Goal: Task Accomplishment & Management: Complete application form

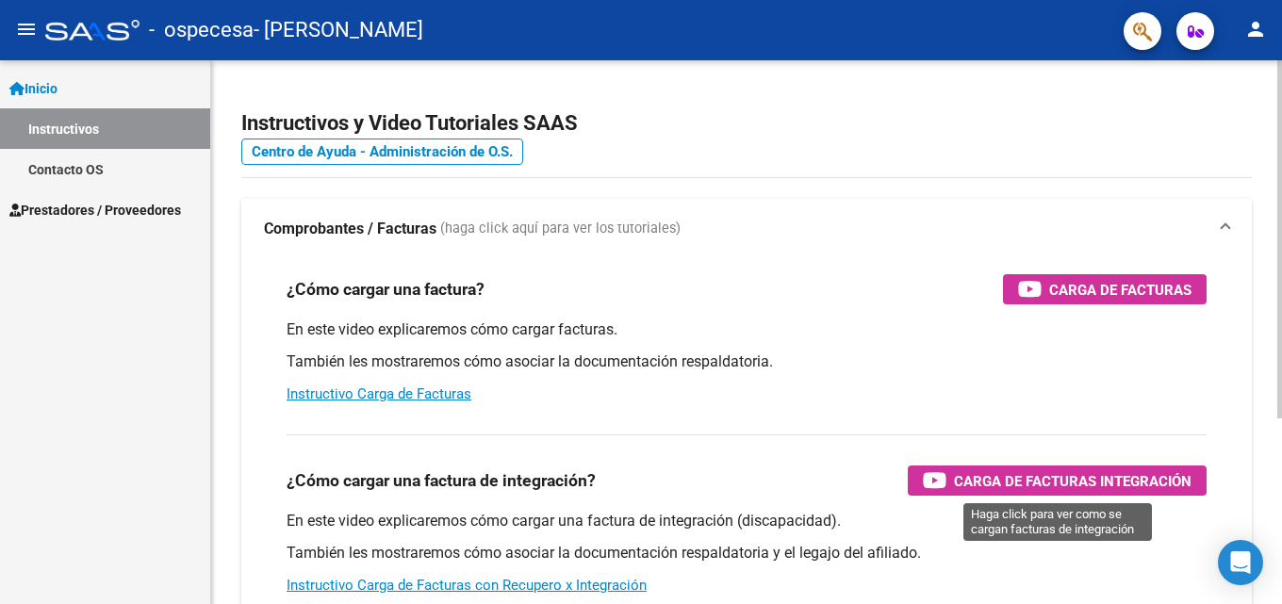
click at [1023, 483] on span "Carga de Facturas Integración" at bounding box center [1073, 481] width 238 height 24
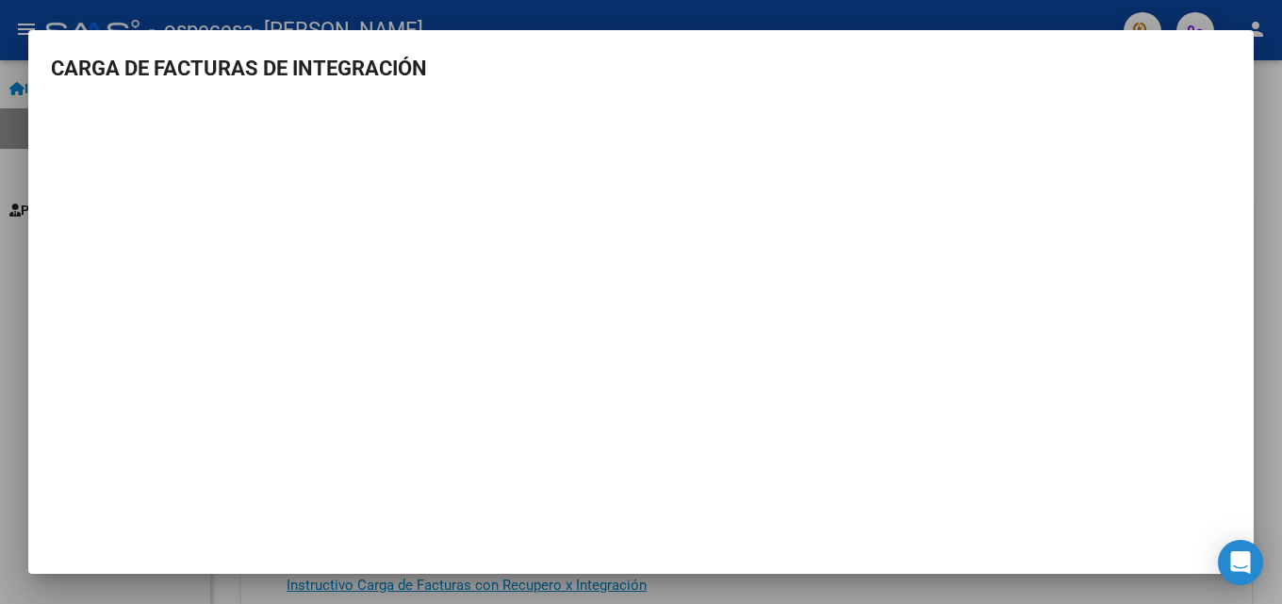
click at [496, 5] on div at bounding box center [641, 302] width 1282 height 604
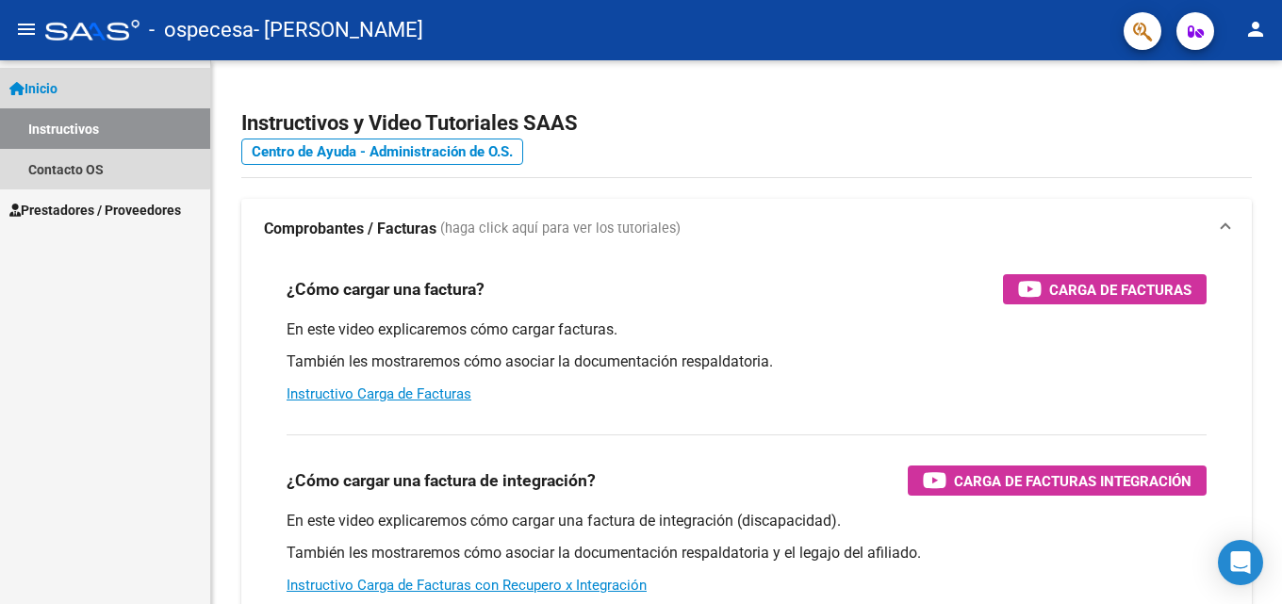
click at [41, 90] on span "Inicio" at bounding box center [33, 88] width 48 height 21
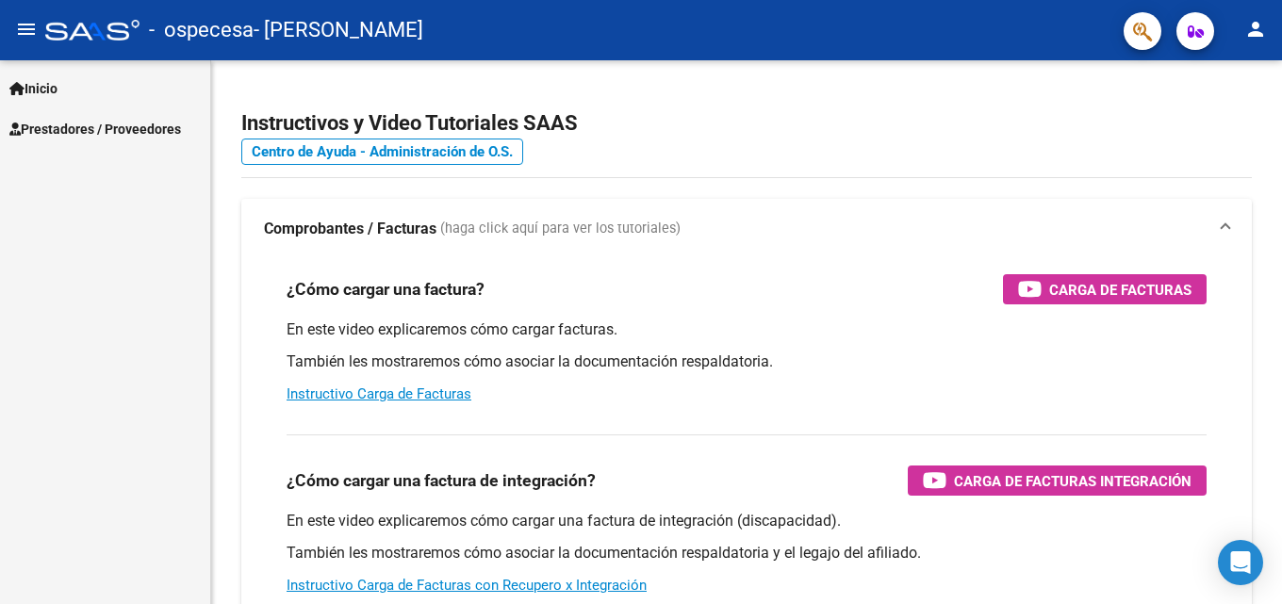
click at [97, 130] on span "Prestadores / Proveedores" at bounding box center [95, 129] width 172 height 21
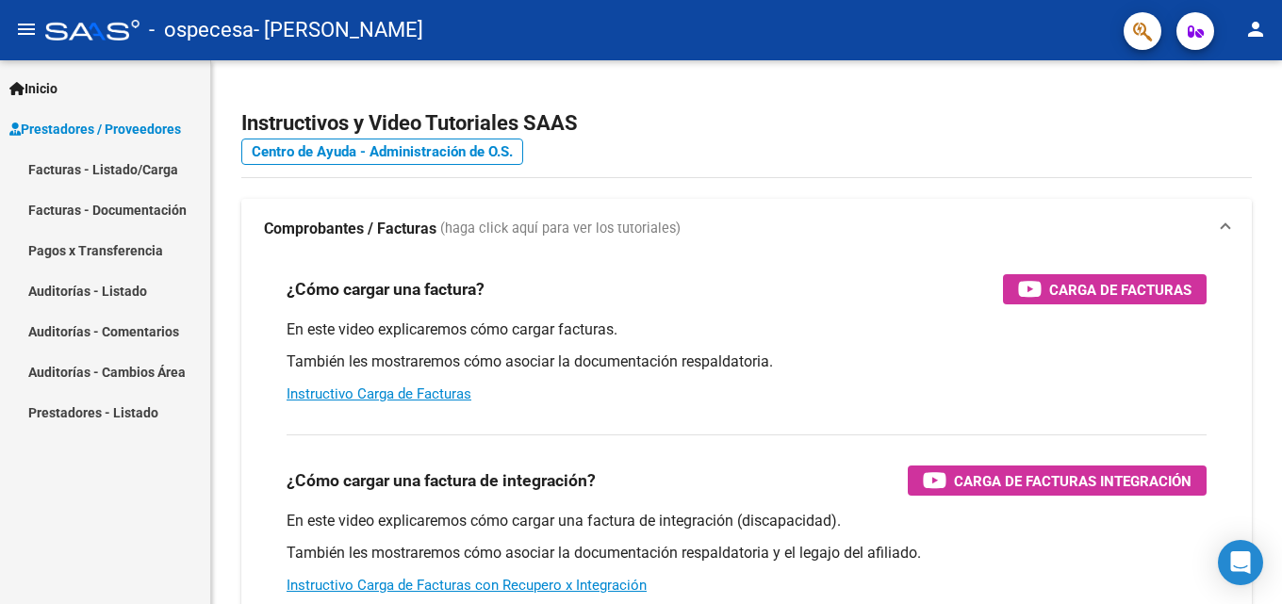
click at [109, 168] on link "Facturas - Listado/Carga" at bounding box center [105, 169] width 210 height 41
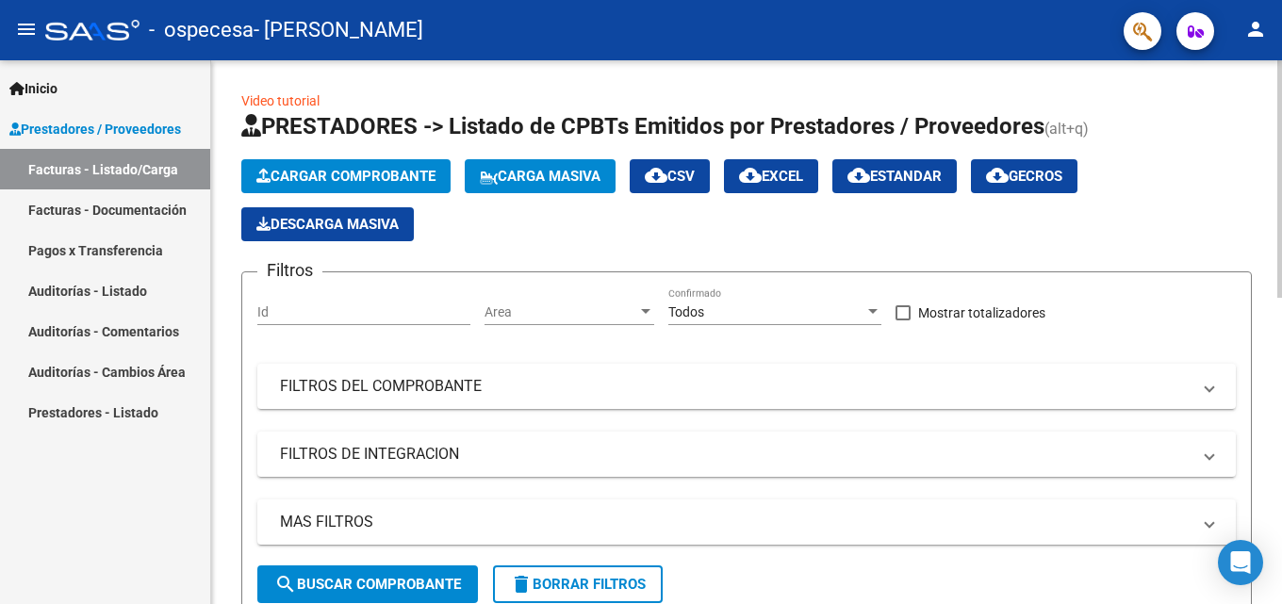
click at [358, 180] on span "Cargar Comprobante" at bounding box center [345, 176] width 179 height 17
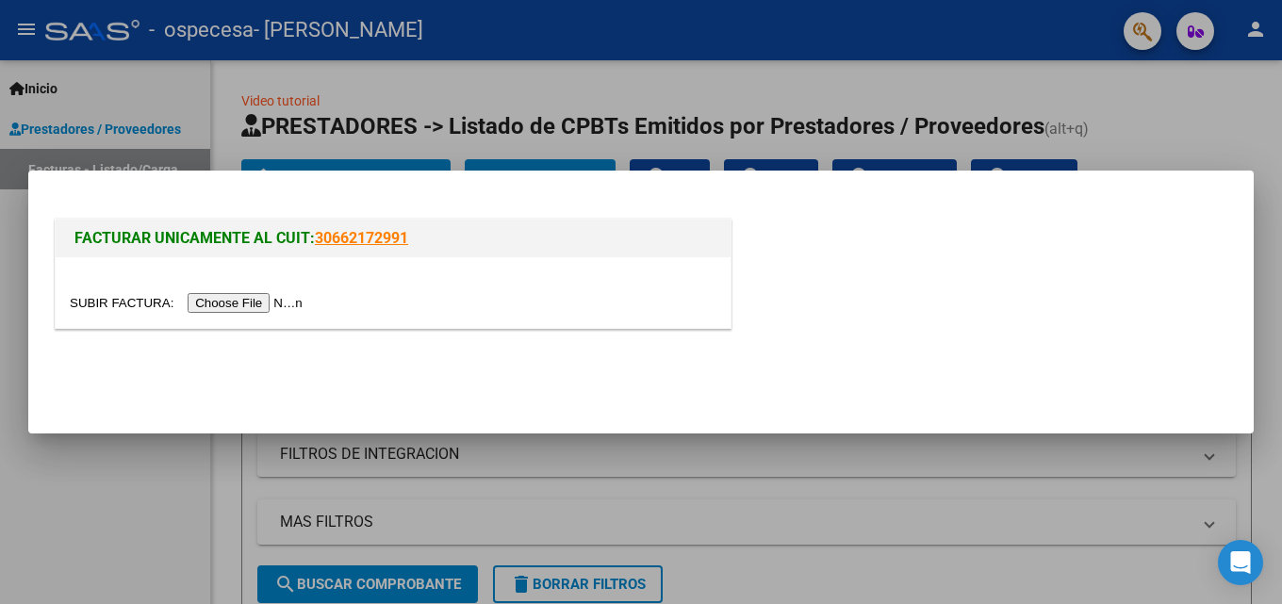
click at [259, 306] on input "file" at bounding box center [189, 303] width 238 height 20
click at [252, 300] on input "file" at bounding box center [189, 303] width 238 height 20
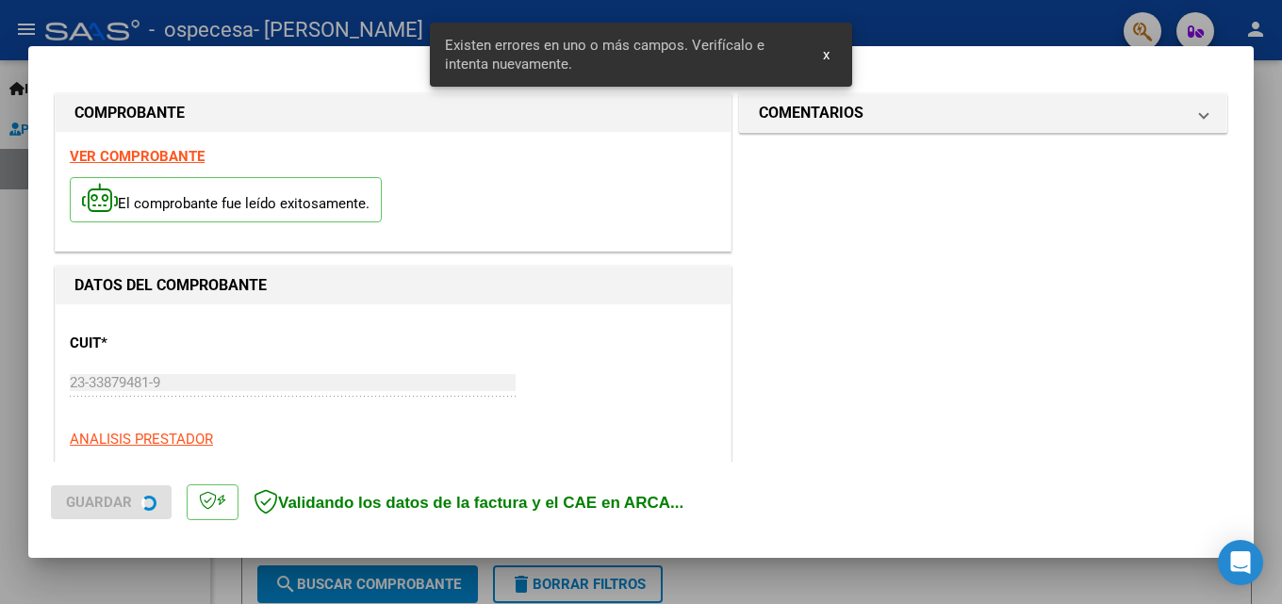
scroll to position [425, 0]
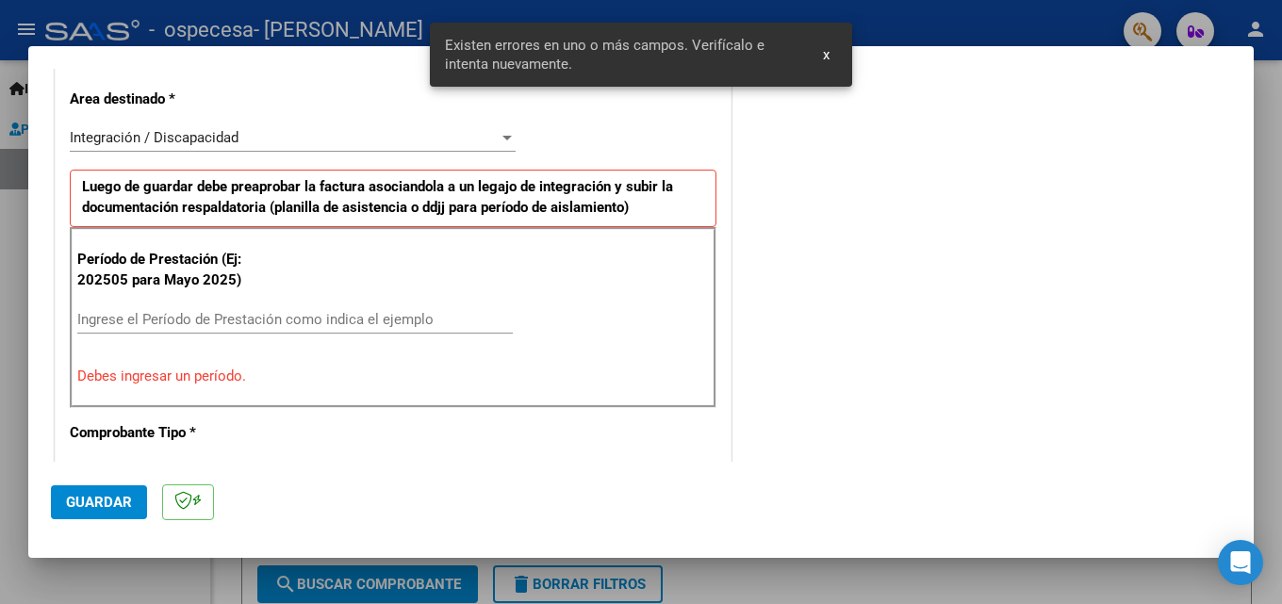
click at [348, 321] on input "Ingrese el Período de Prestación como indica el ejemplo" at bounding box center [294, 319] width 435 height 17
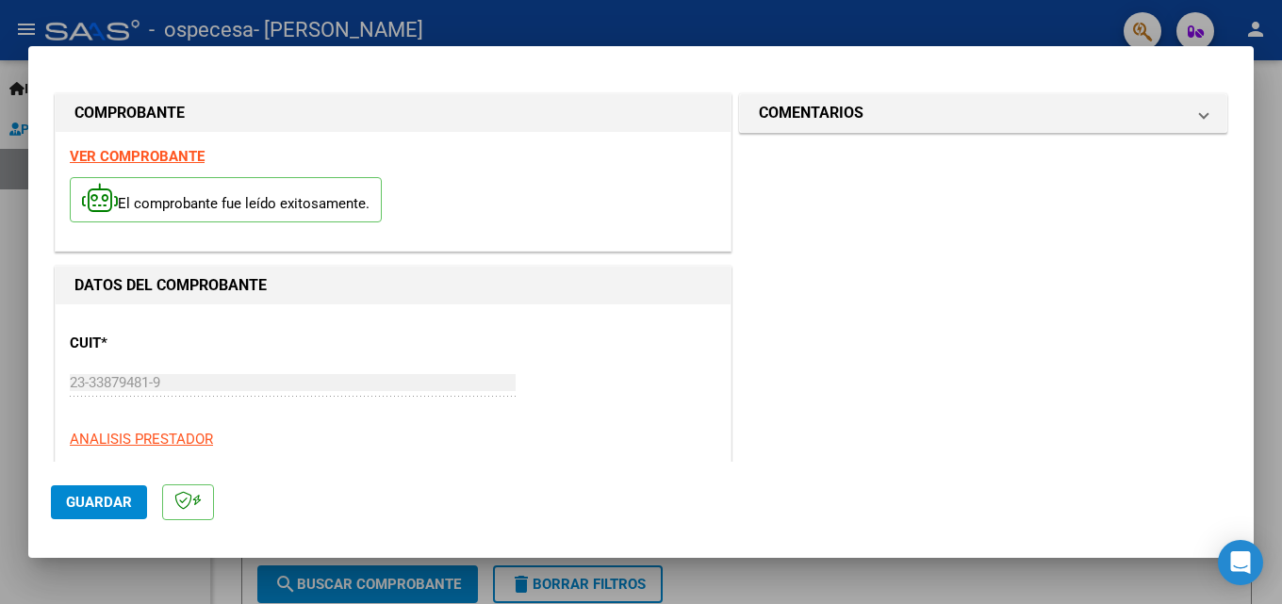
scroll to position [660, 0]
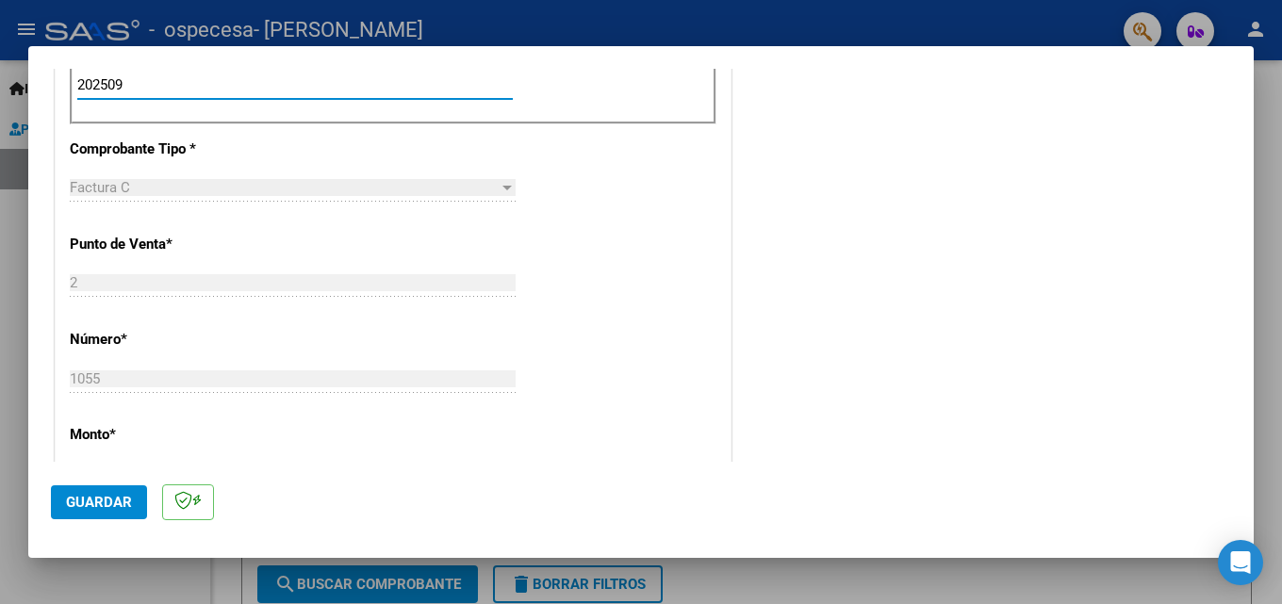
type input "202509"
click at [105, 497] on span "Guardar" at bounding box center [99, 502] width 66 height 17
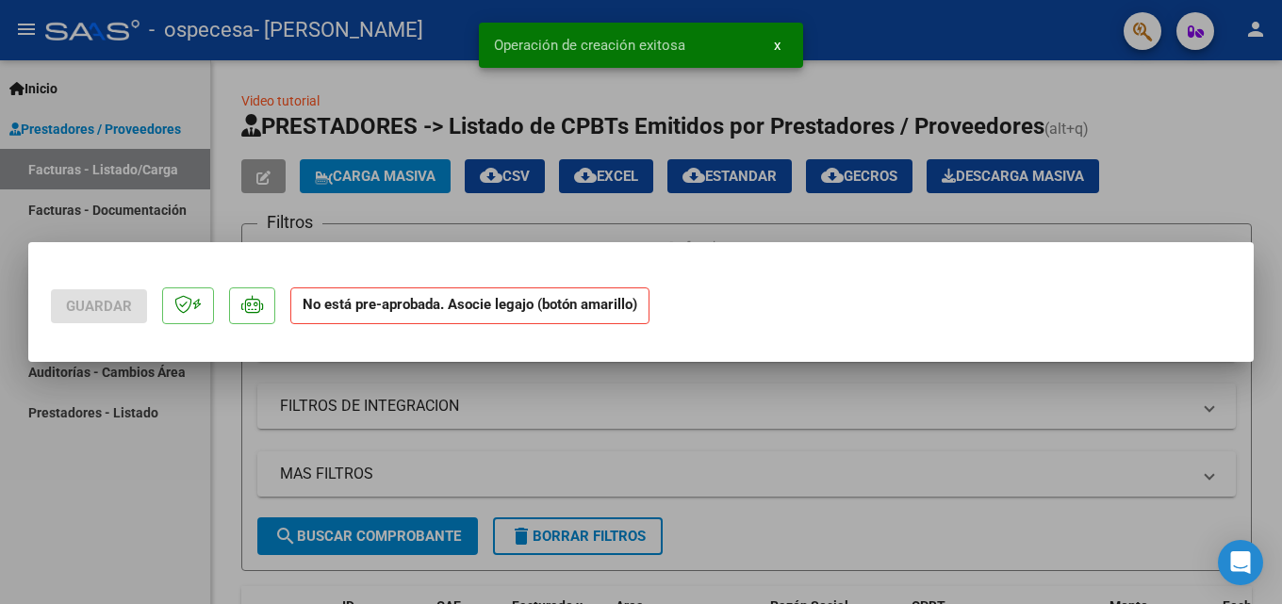
scroll to position [0, 0]
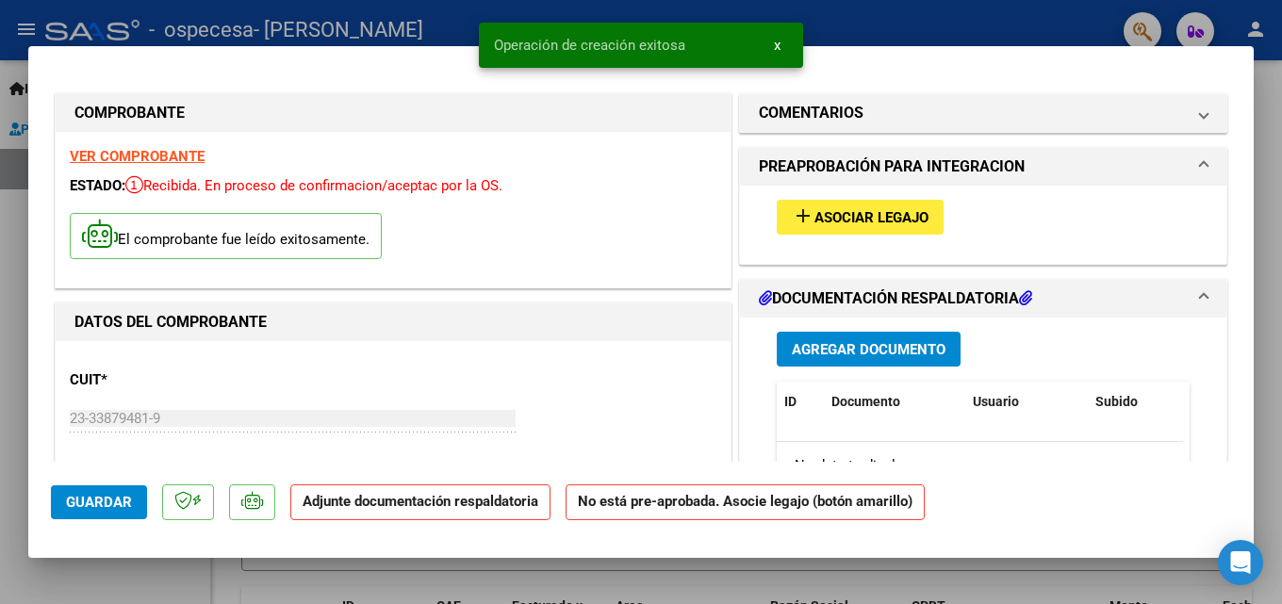
click at [892, 212] on span "Asociar Legajo" at bounding box center [871, 217] width 114 height 17
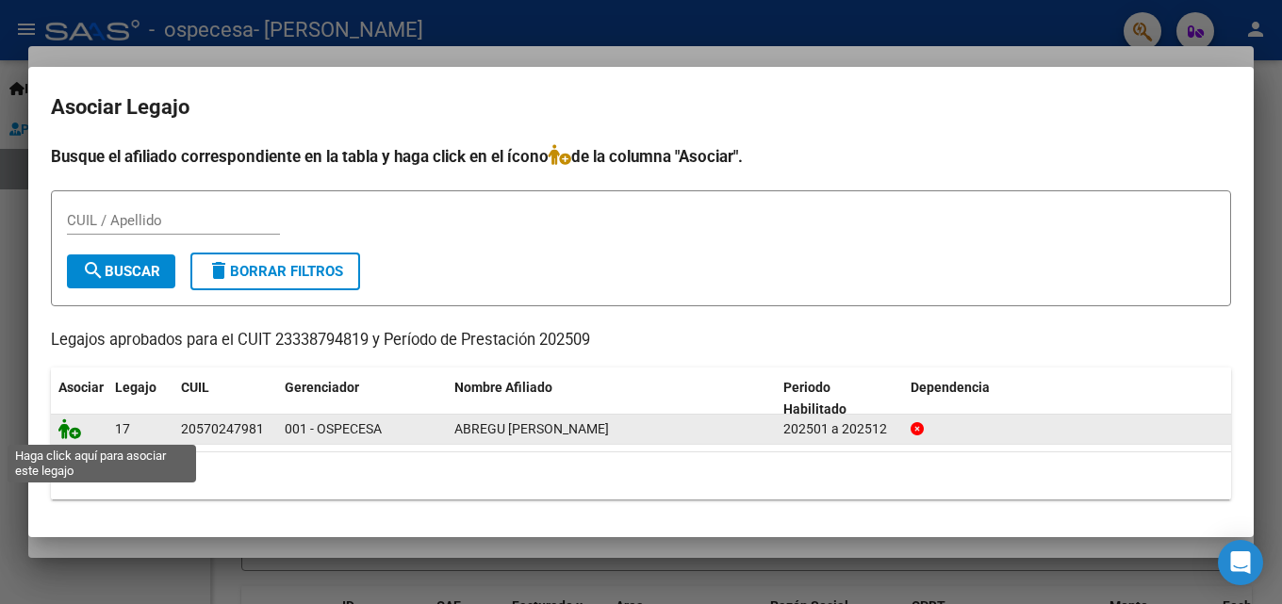
click at [74, 432] on icon at bounding box center [69, 428] width 23 height 21
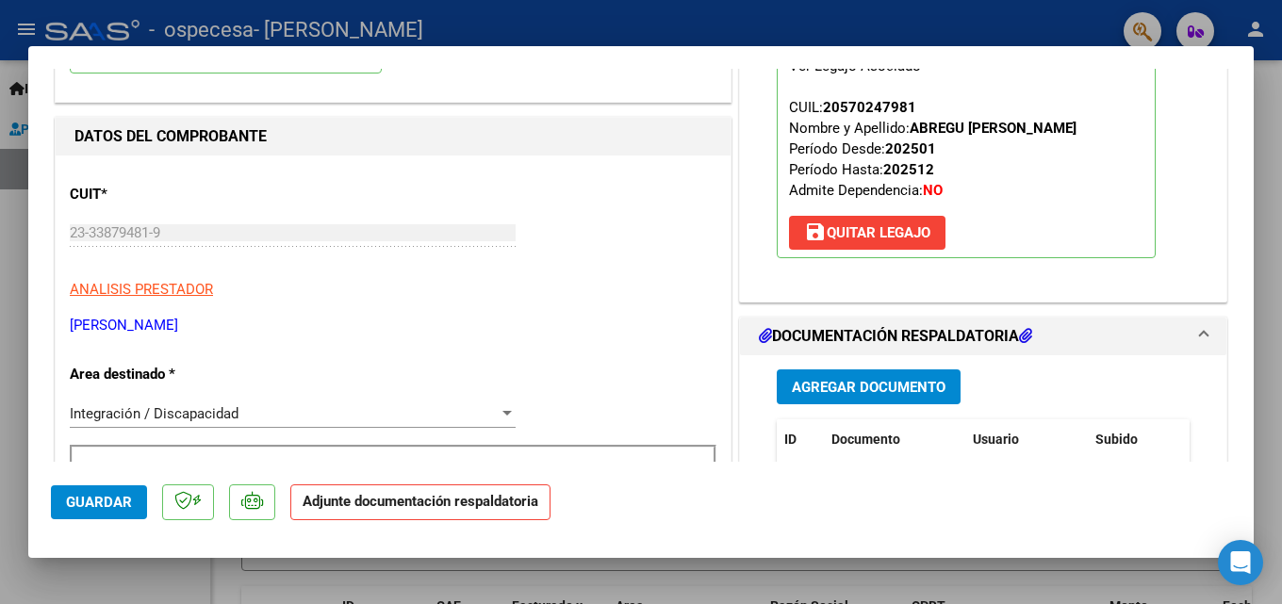
scroll to position [189, 0]
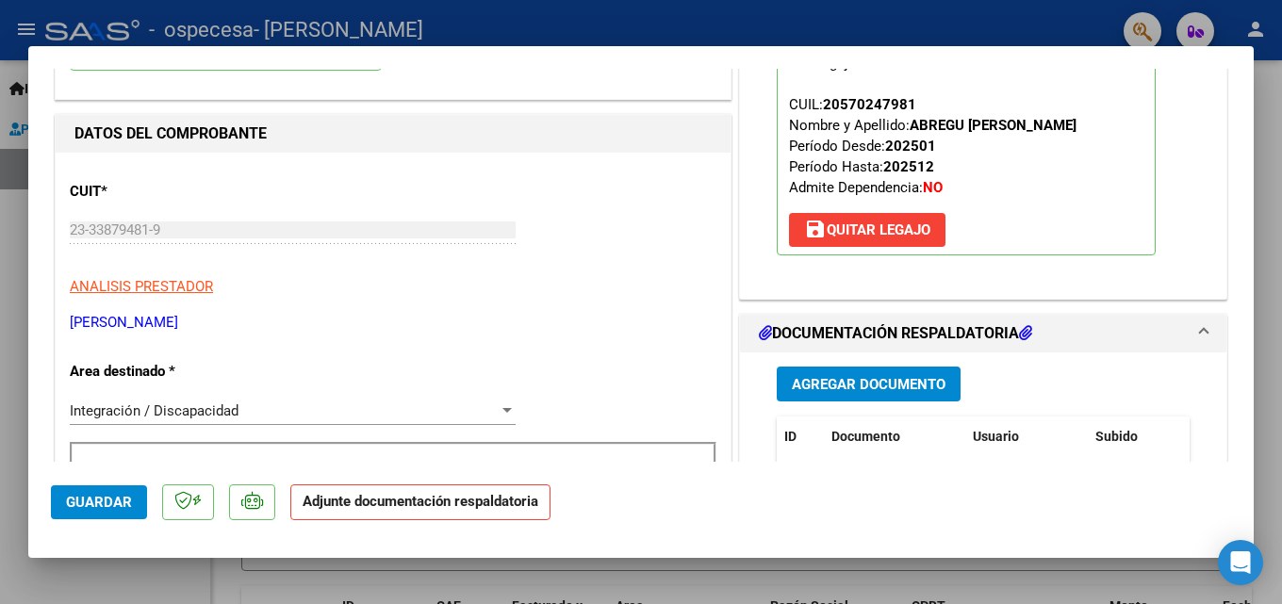
click at [799, 388] on span "Agregar Documento" at bounding box center [869, 384] width 154 height 17
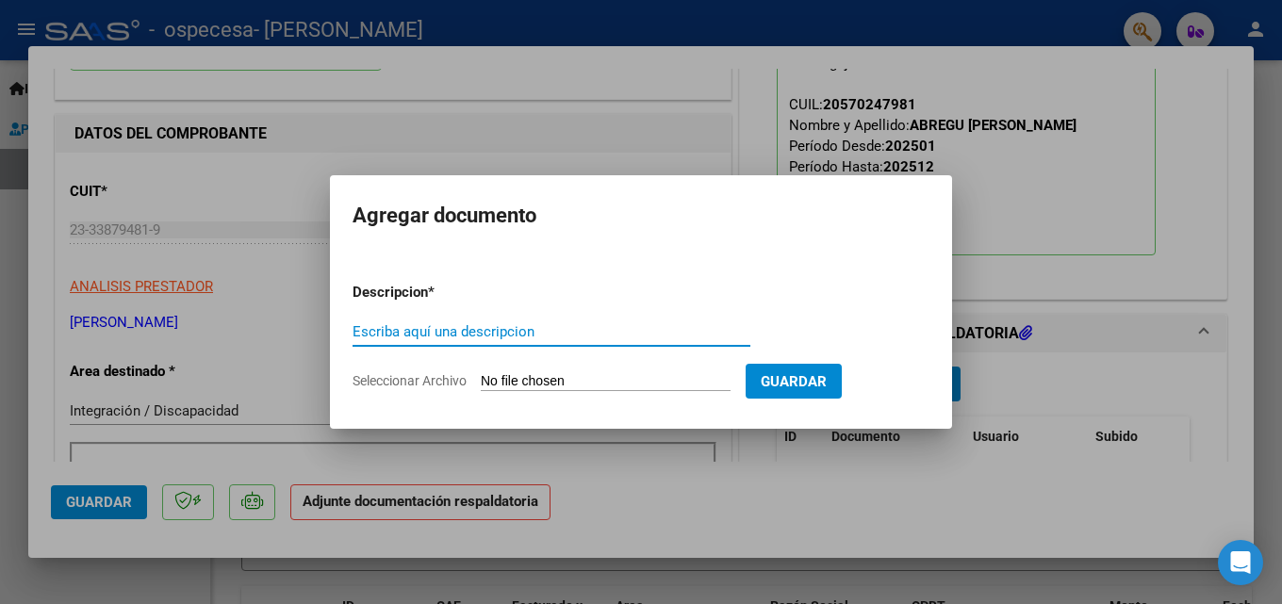
click at [440, 378] on span "Seleccionar Archivo" at bounding box center [409, 380] width 114 height 15
click at [481, 378] on input "Seleccionar Archivo" at bounding box center [606, 382] width 250 height 18
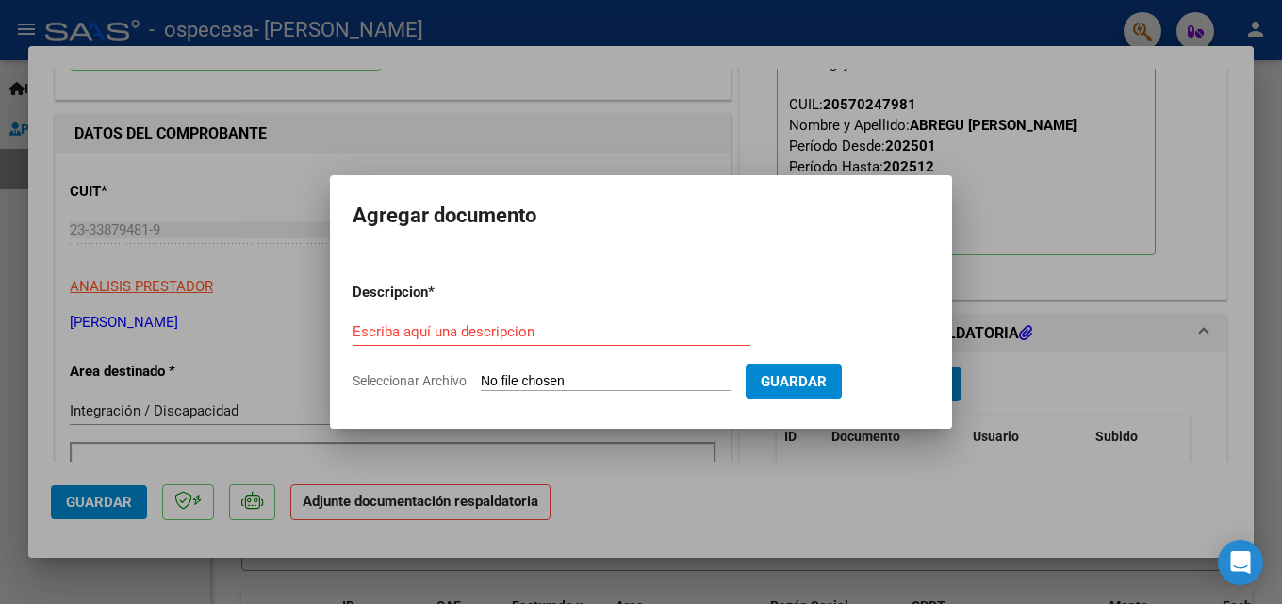
type input "C:\fakepath\Abregú - asistencia septiembre 2025 TO.pdf"
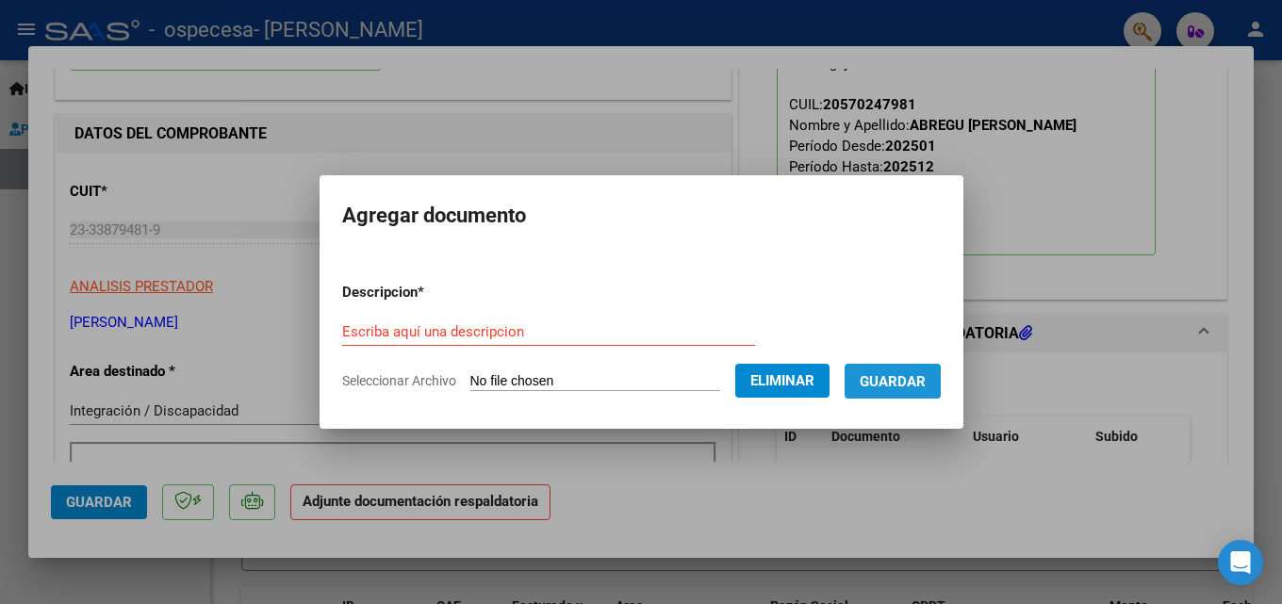
click at [911, 374] on span "Guardar" at bounding box center [893, 381] width 66 height 17
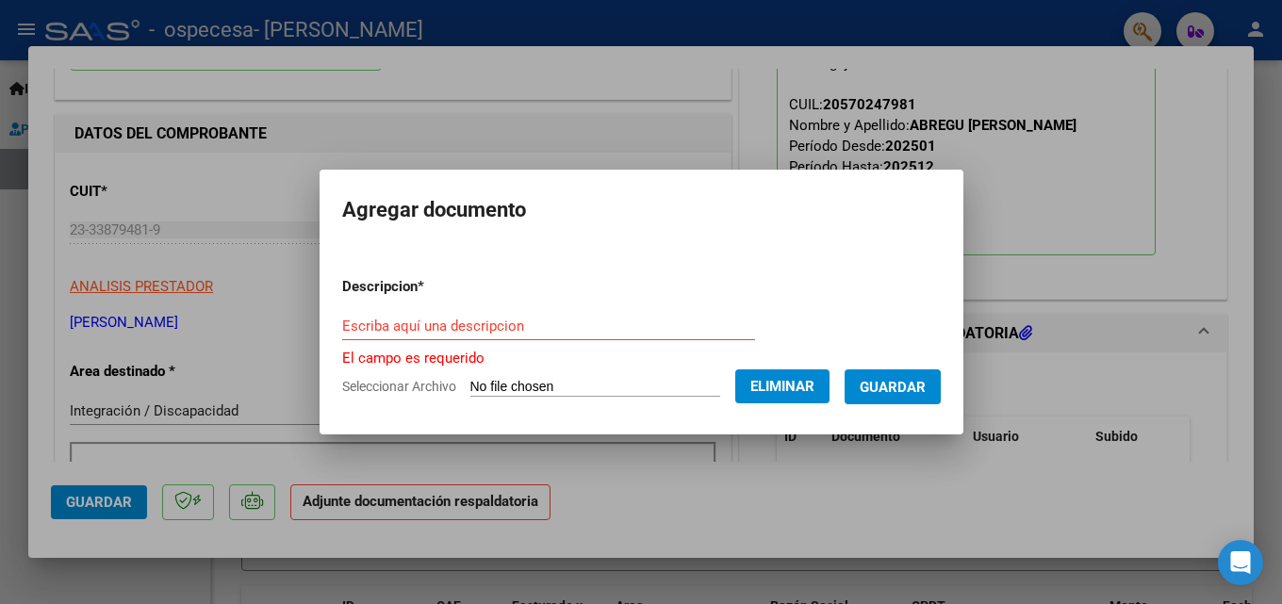
click at [477, 332] on input "Escriba aquí una descripcion" at bounding box center [548, 326] width 413 height 17
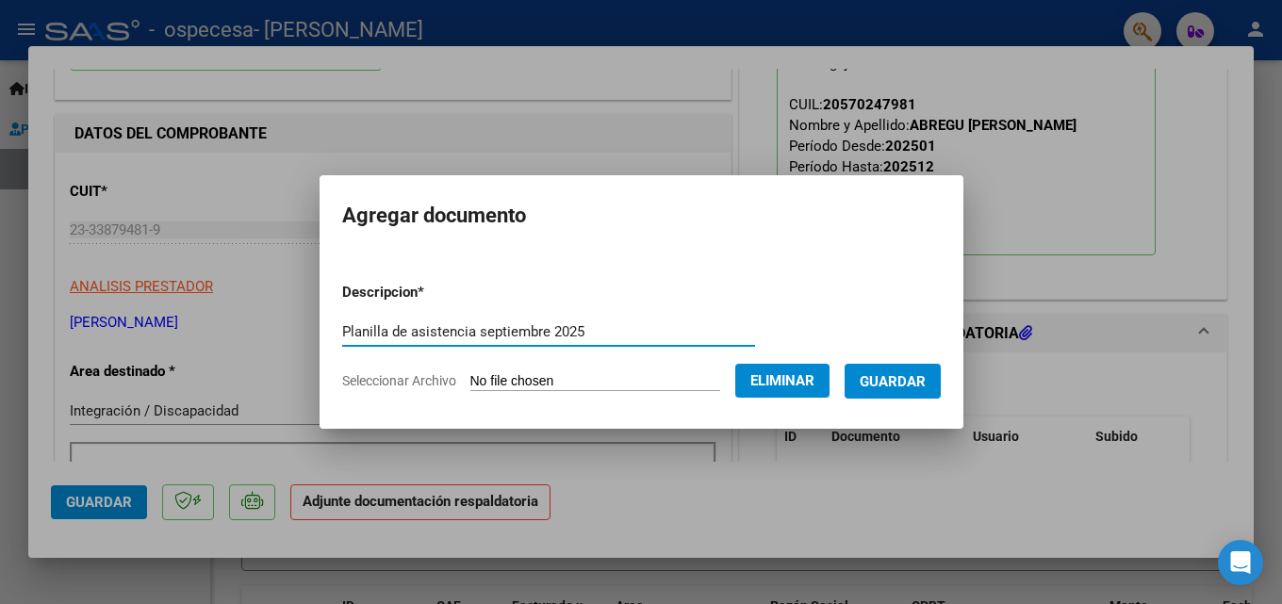
type input "Planilla de asistencia septiembre 2025"
click at [915, 387] on span "Guardar" at bounding box center [893, 381] width 66 height 17
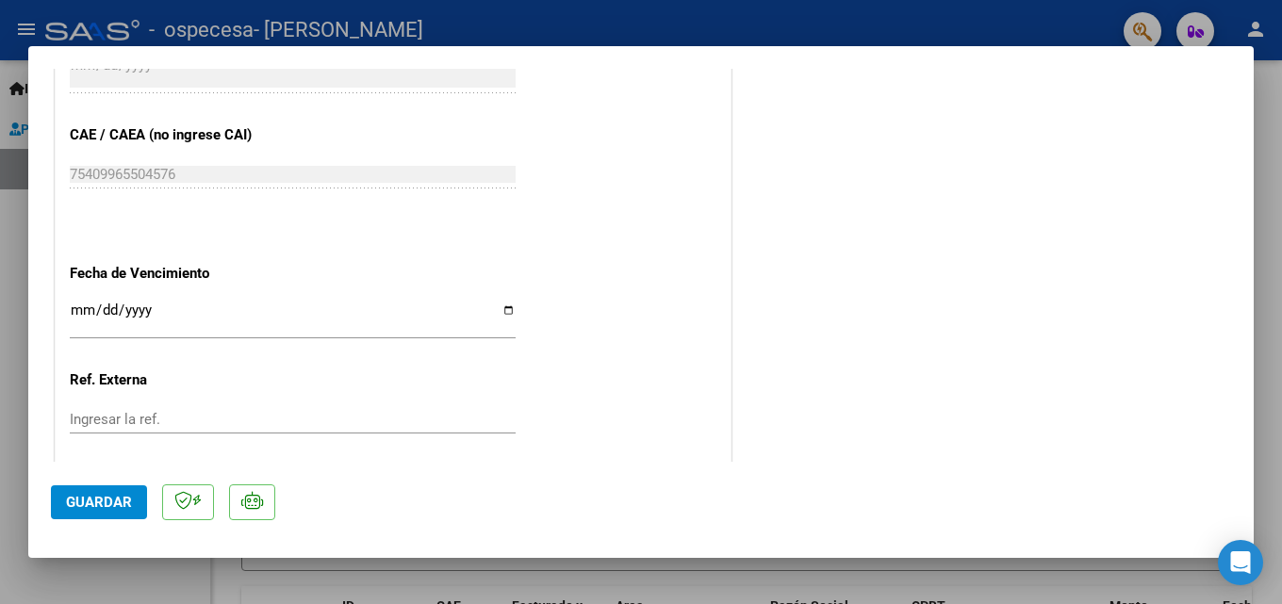
scroll to position [1294, 0]
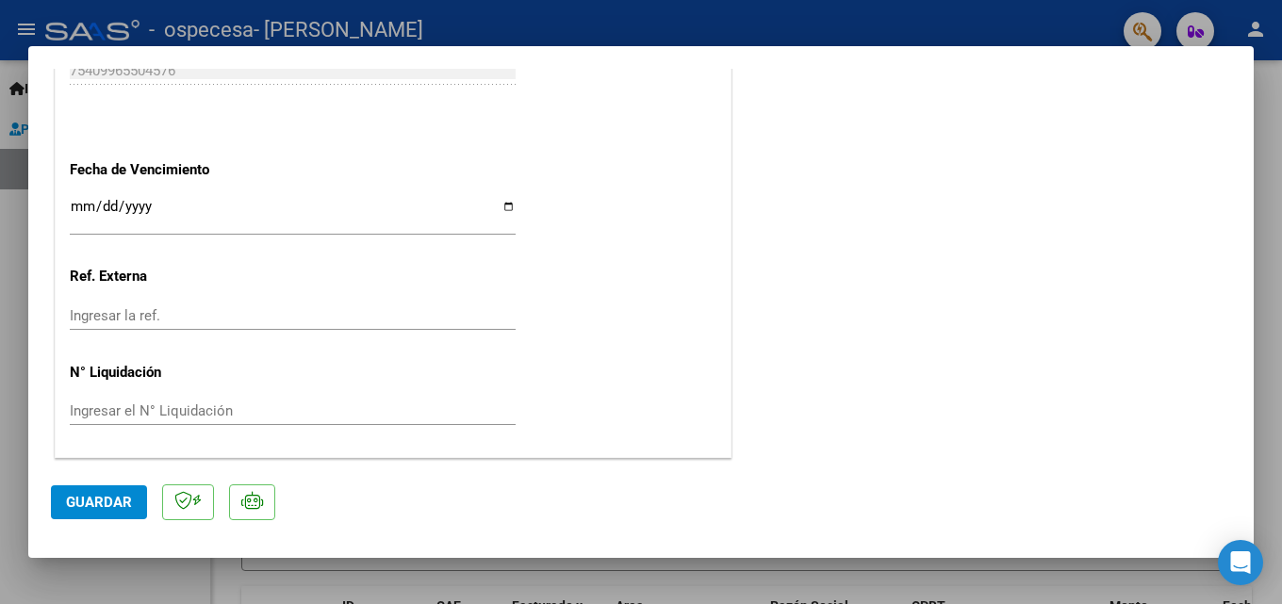
click at [121, 497] on span "Guardar" at bounding box center [99, 502] width 66 height 17
click at [0, 270] on div at bounding box center [641, 302] width 1282 height 604
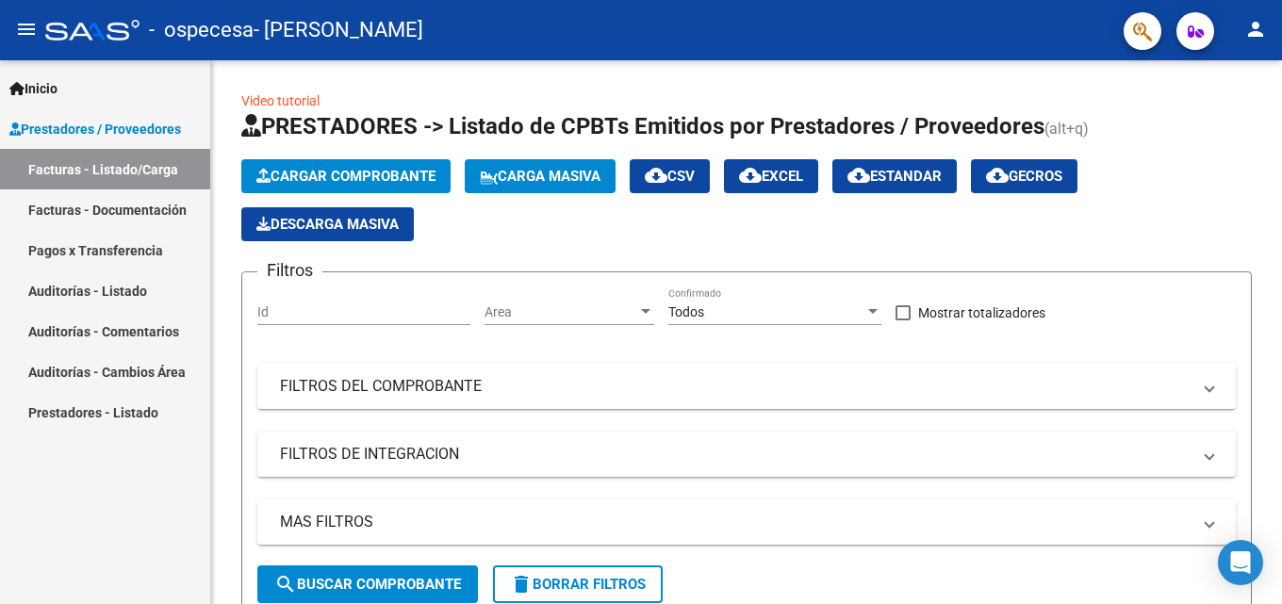
click at [143, 177] on link "Facturas - Listado/Carga" at bounding box center [105, 169] width 210 height 41
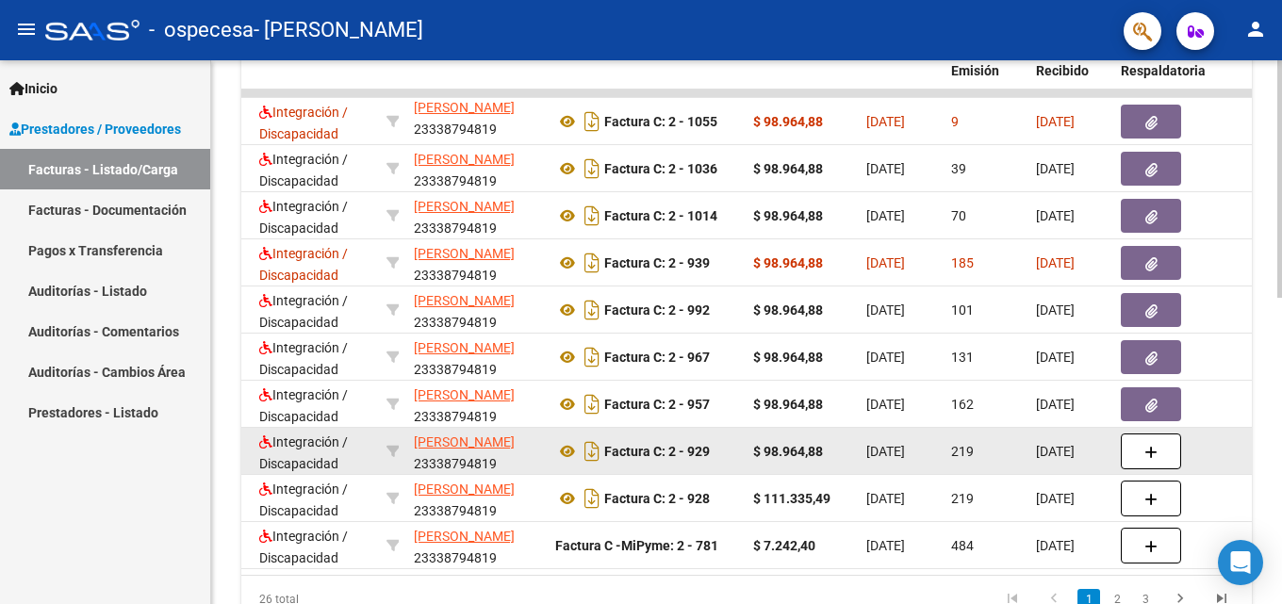
scroll to position [511, 0]
